Goal: Information Seeking & Learning: Learn about a topic

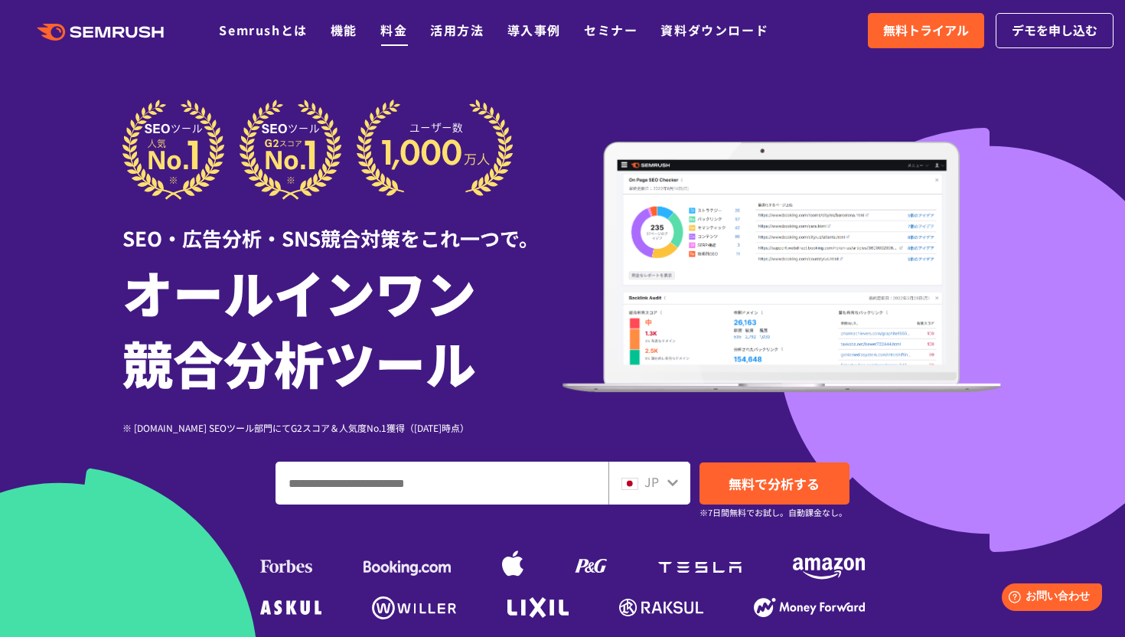
click at [394, 32] on link "料金" at bounding box center [393, 30] width 27 height 18
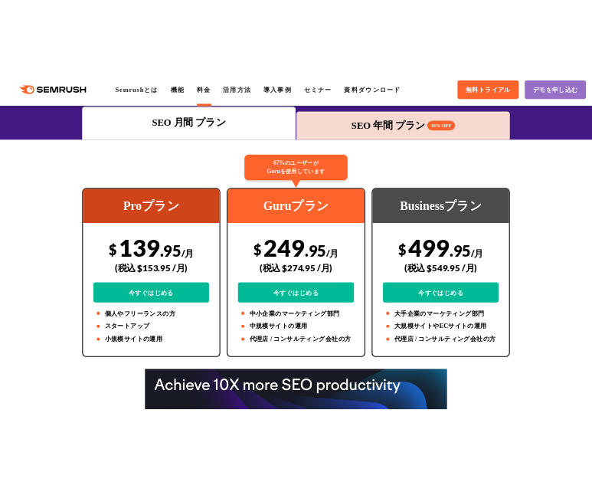
scroll to position [240, 0]
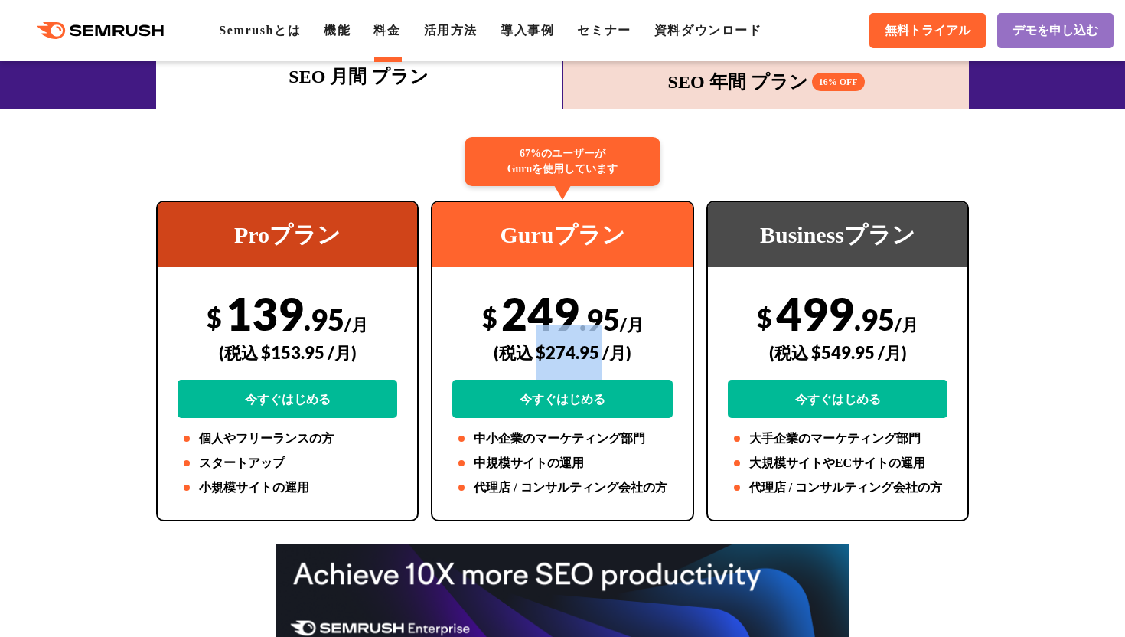
drag, startPoint x: 537, startPoint y: 357, endPoint x: 603, endPoint y: 354, distance: 65.9
click at [603, 354] on div "(税込 $274.95 /月)" at bounding box center [562, 352] width 220 height 54
copy div "$274.95"
